Goal: Task Accomplishment & Management: Use online tool/utility

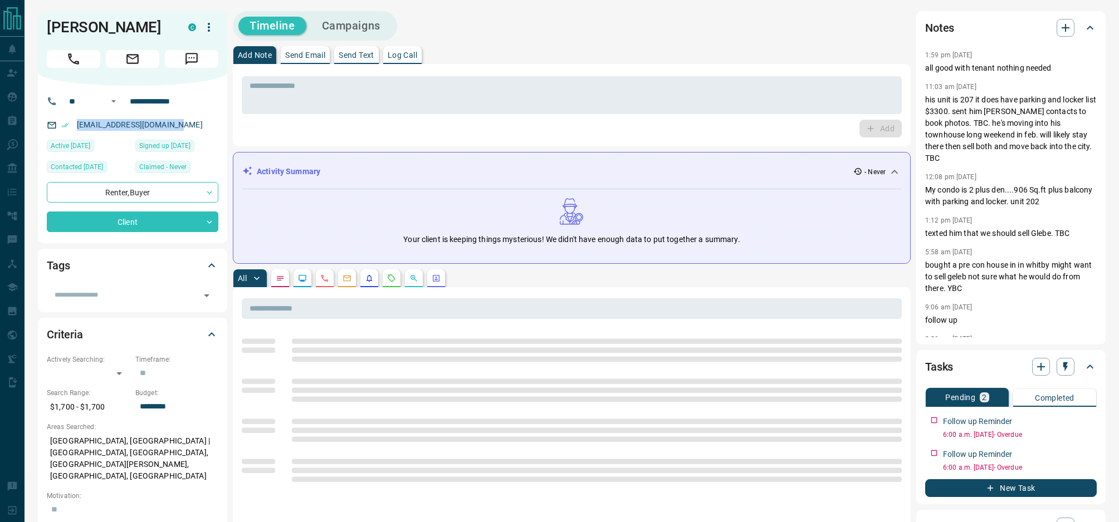
drag, startPoint x: 177, startPoint y: 125, endPoint x: 73, endPoint y: 128, distance: 104.2
click at [74, 128] on p "[EMAIL_ADDRESS][DOMAIN_NAME]" at bounding box center [140, 125] width 133 height 18
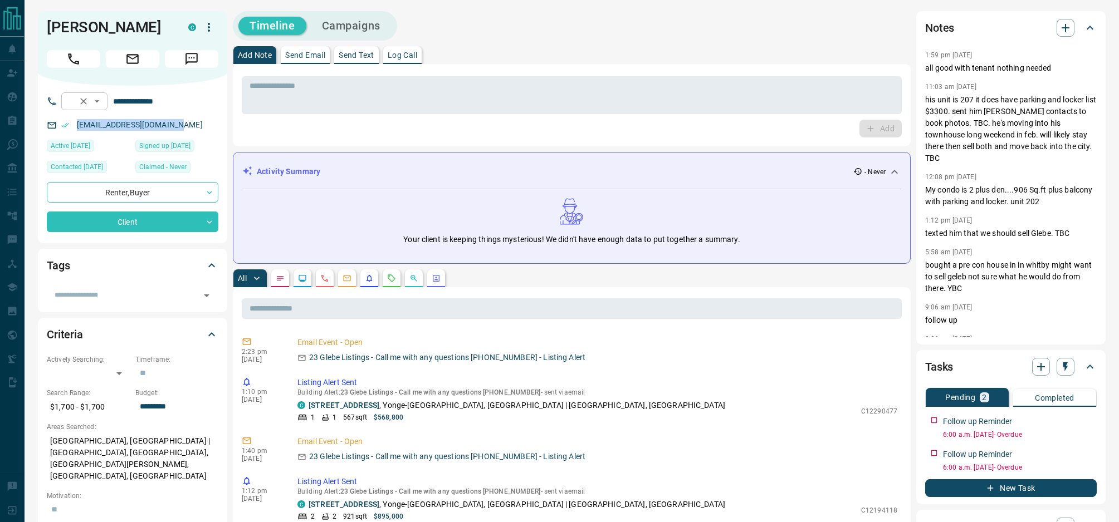
copy link "[EMAIL_ADDRESS][DOMAIN_NAME]"
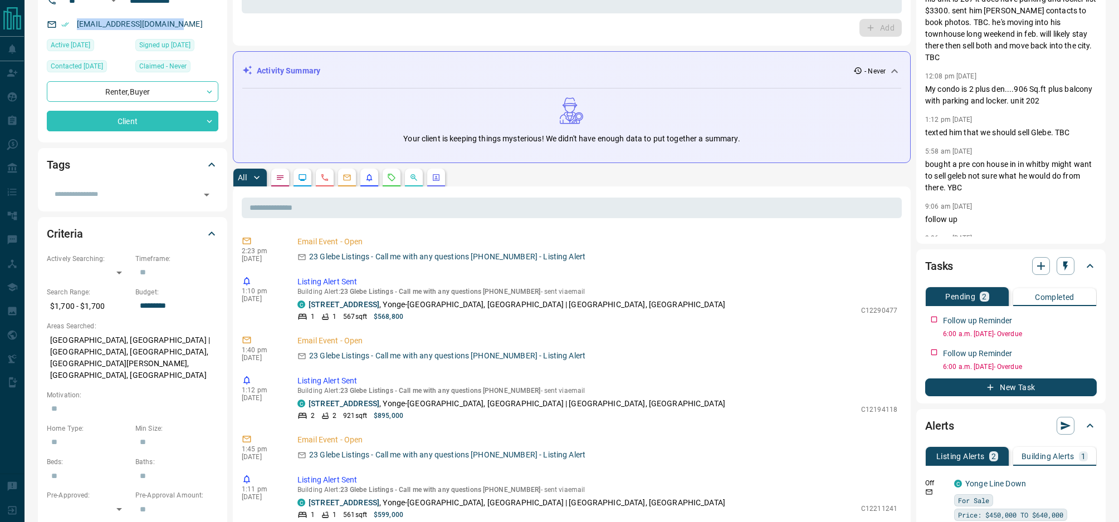
scroll to position [106, 0]
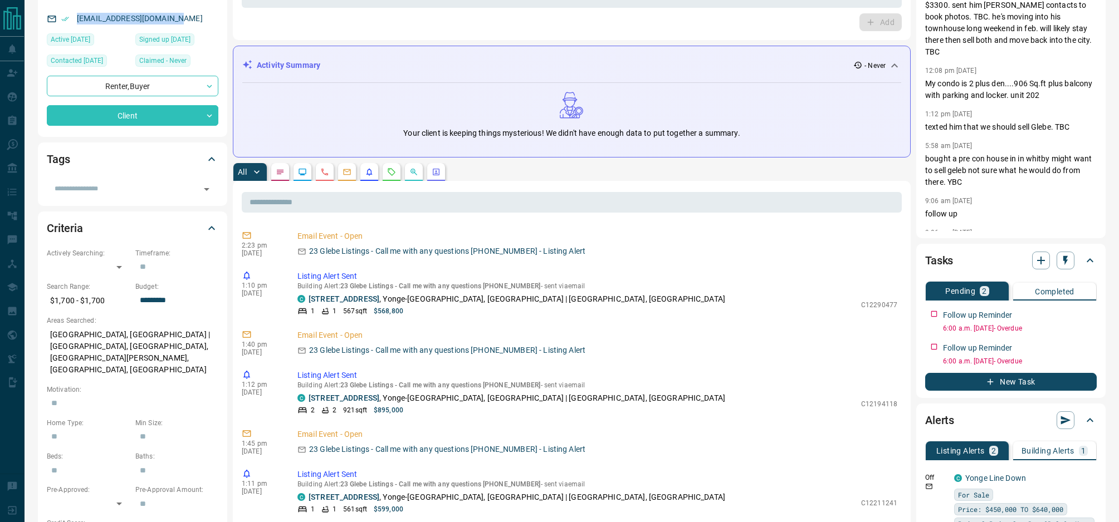
click at [1018, 381] on button "New Task" at bounding box center [1011, 382] width 172 height 18
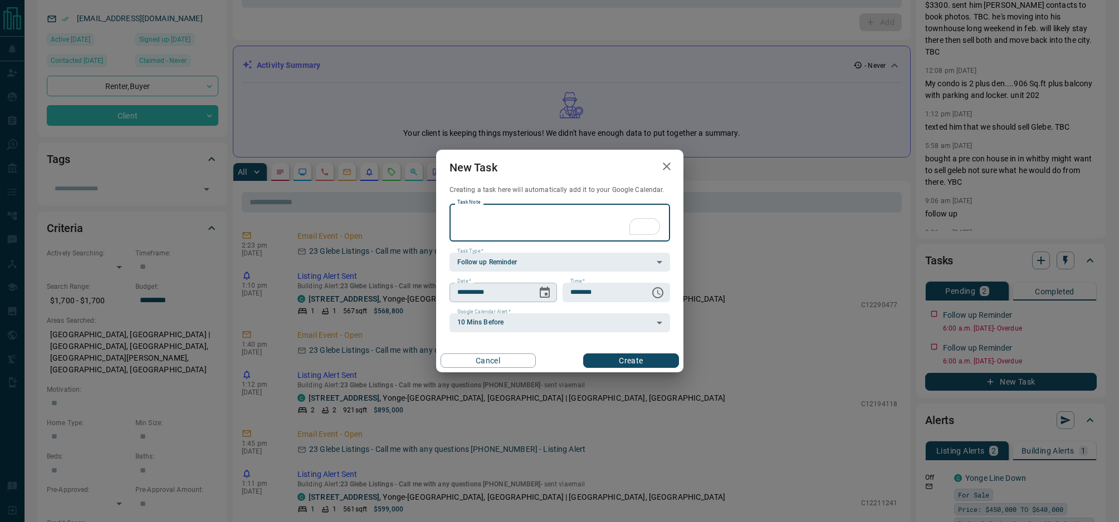
drag, startPoint x: 552, startPoint y: 293, endPoint x: 532, endPoint y: 295, distance: 20.1
click at [552, 293] on button "Choose date, selected date is Aug 13, 2025" at bounding box center [544, 293] width 22 height 22
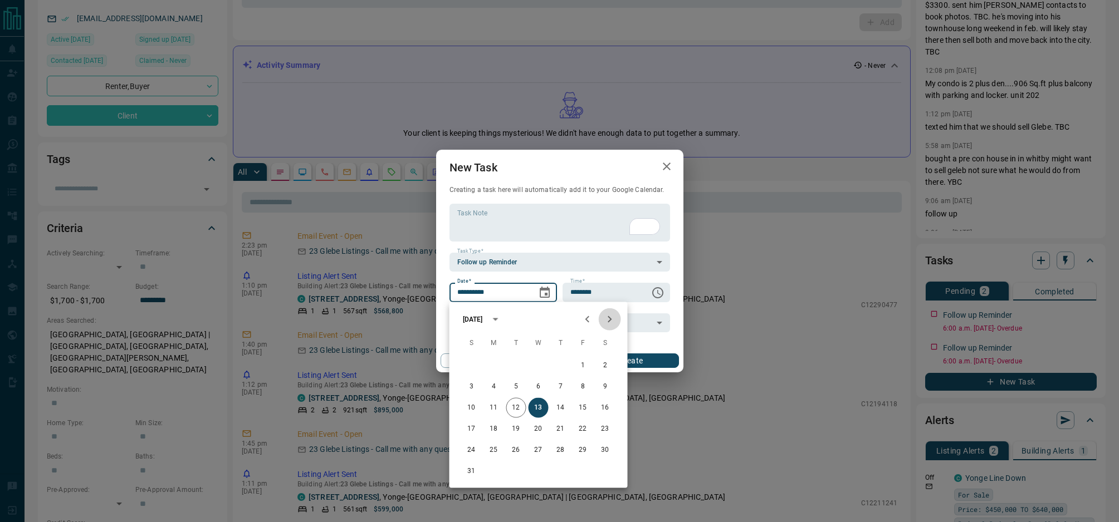
click at [616, 322] on button "Next month" at bounding box center [610, 319] width 22 height 22
click at [615, 322] on icon "Next month" at bounding box center [609, 319] width 13 height 13
click at [614, 322] on icon "Next month" at bounding box center [609, 319] width 13 height 13
click at [580, 407] on button "14" at bounding box center [583, 408] width 20 height 20
type input "**********"
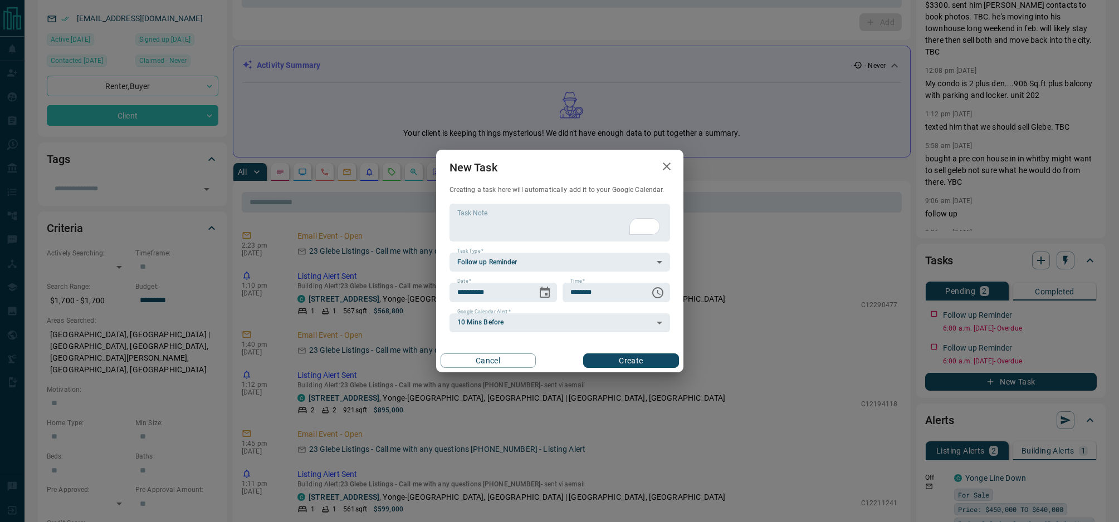
click at [636, 366] on button "Create" at bounding box center [630, 361] width 95 height 14
